Goal: Find specific page/section: Find specific page/section

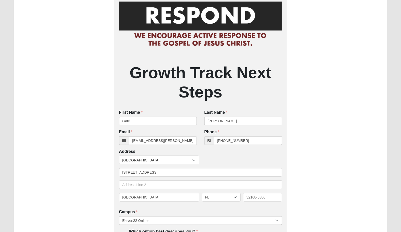
scroll to position [35, 0]
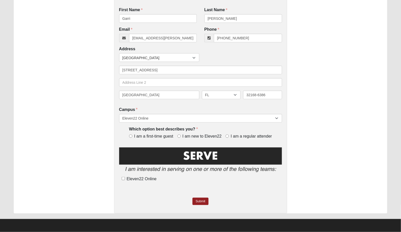
scroll to position [117, 0]
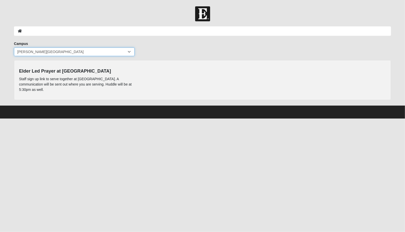
click at [84, 54] on select "Arlington Baymeadows Eleven22 Online [PERSON_NAME][GEOGRAPHIC_DATA] Jesup [GEOG…" at bounding box center [74, 52] width 121 height 9
select select "3"
click at [14, 48] on select "Arlington Baymeadows Eleven22 Online [PERSON_NAME][GEOGRAPHIC_DATA] Jesup [GEOG…" at bounding box center [74, 52] width 121 height 9
